Goal: Find specific page/section

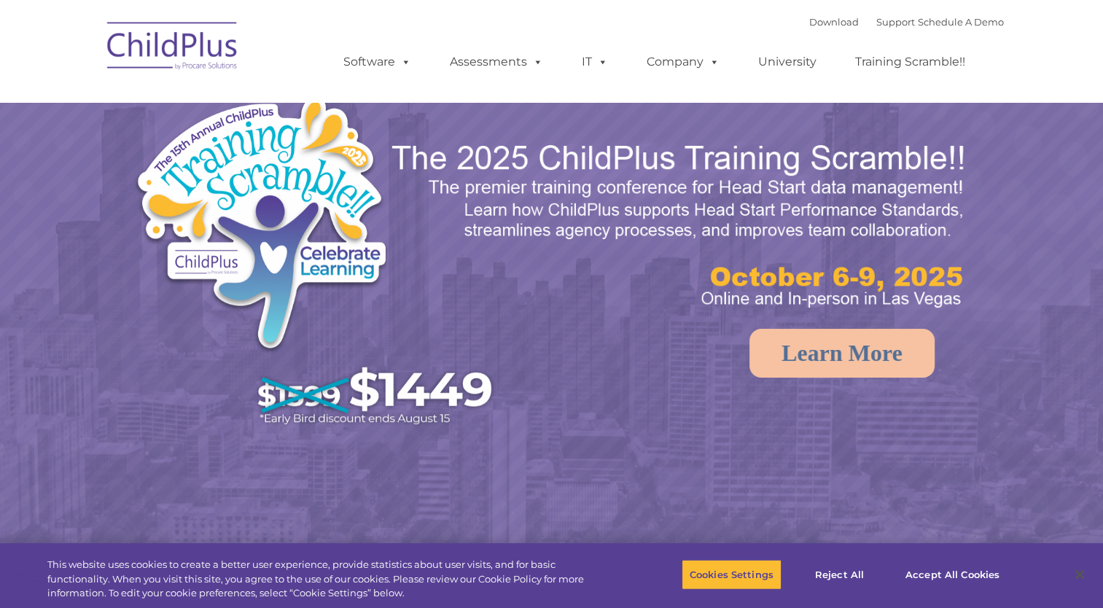
select select "MEDIUM"
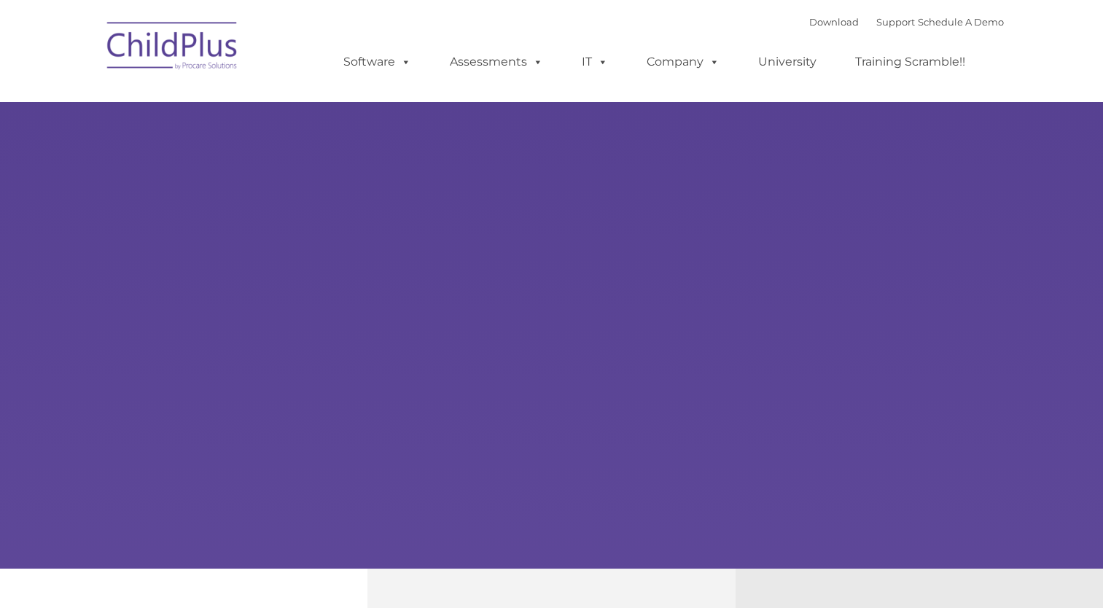
type input ""
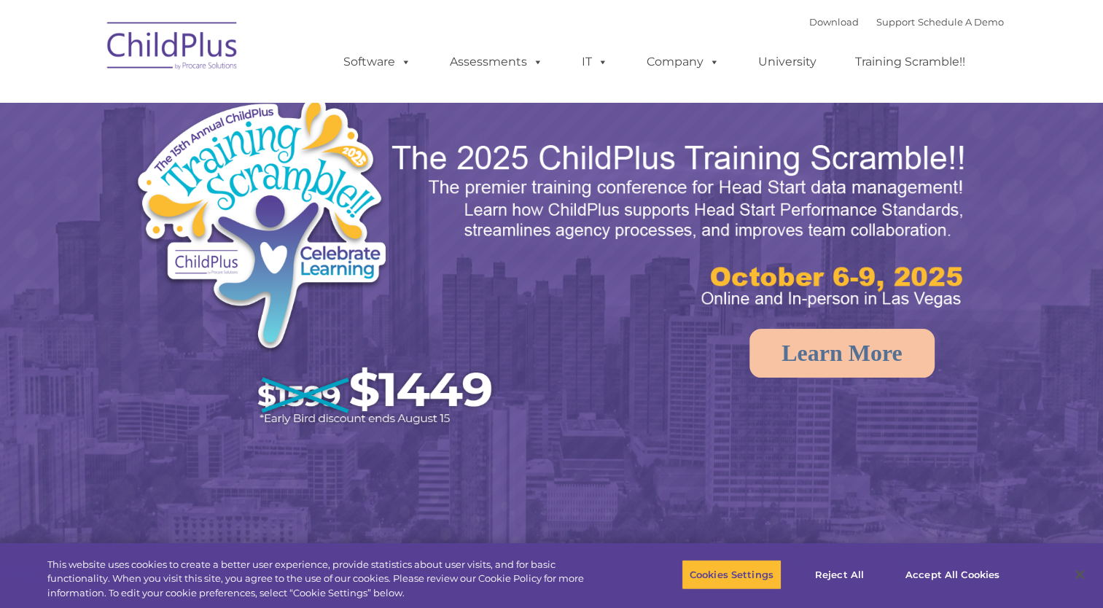
select select "MEDIUM"
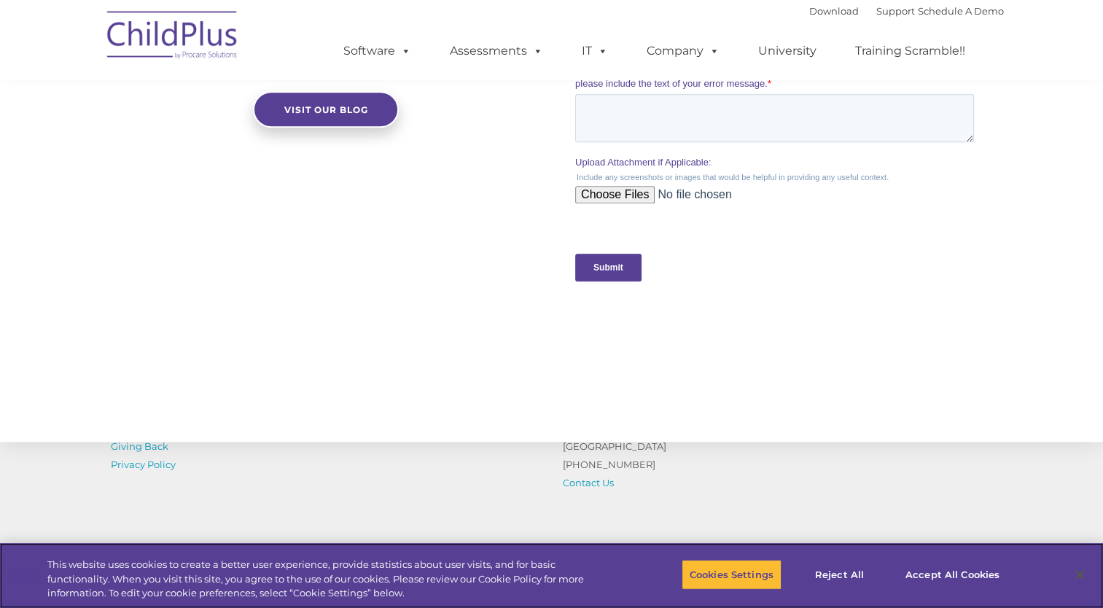
scroll to position [1538, 0]
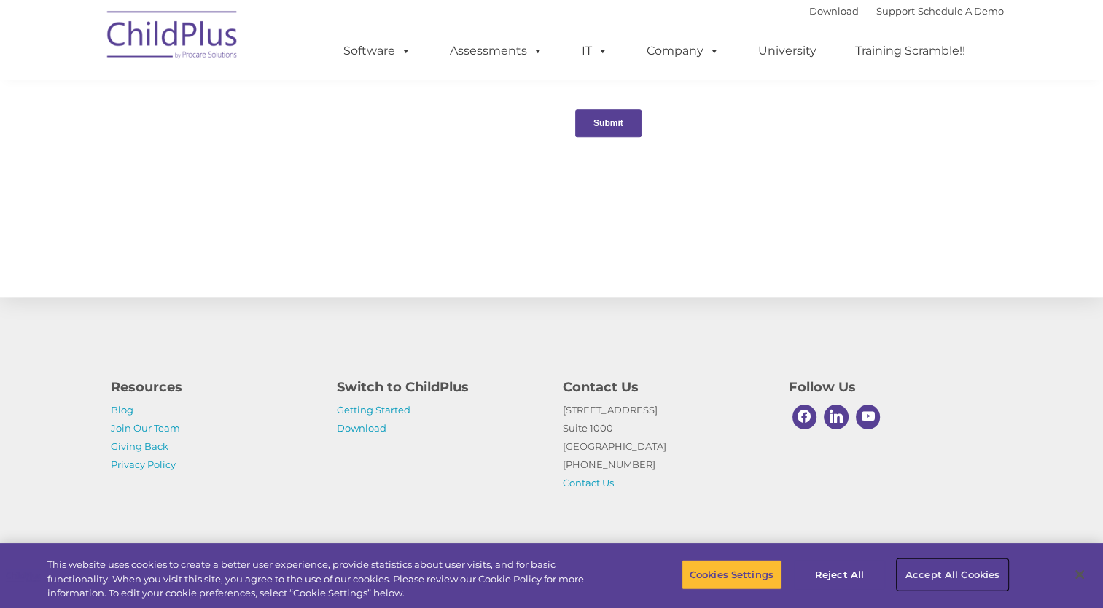
click at [941, 569] on button "Accept All Cookies" at bounding box center [952, 574] width 110 height 31
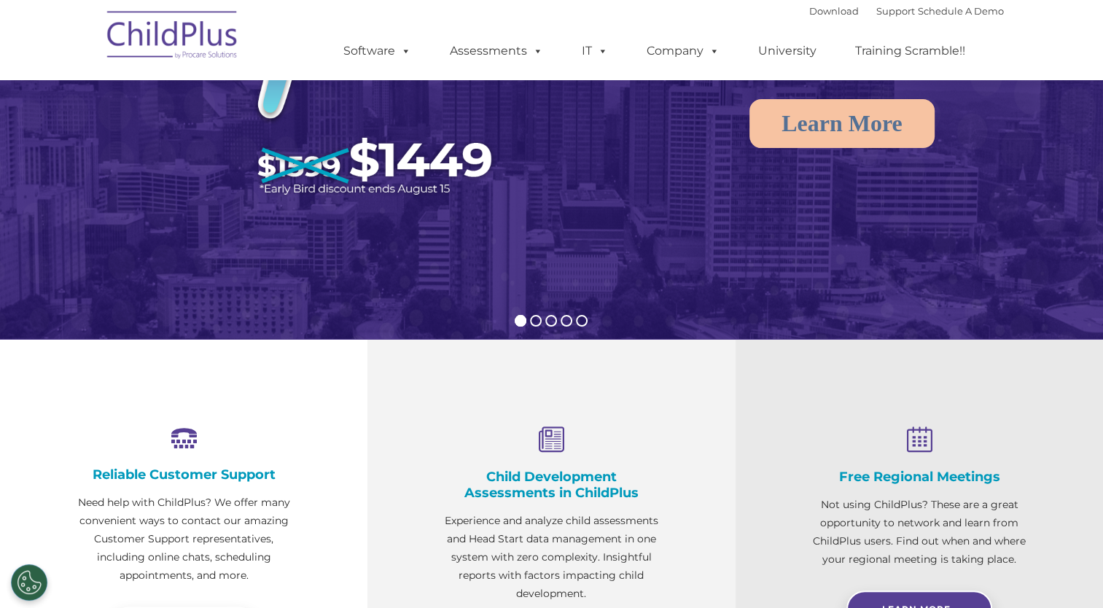
scroll to position [0, 0]
